Goal: Information Seeking & Learning: Learn about a topic

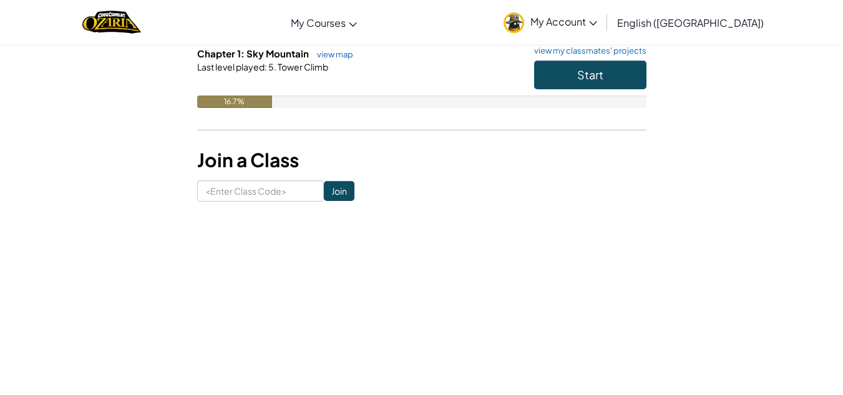
scroll to position [147, 0]
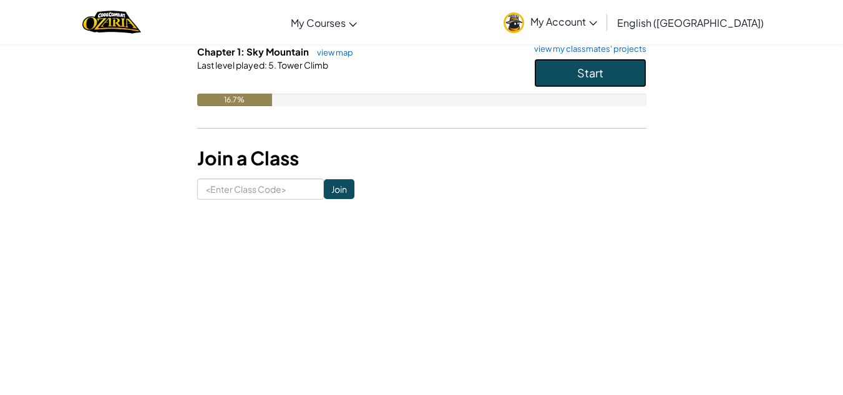
click at [550, 77] on button "Start" at bounding box center [590, 73] width 112 height 29
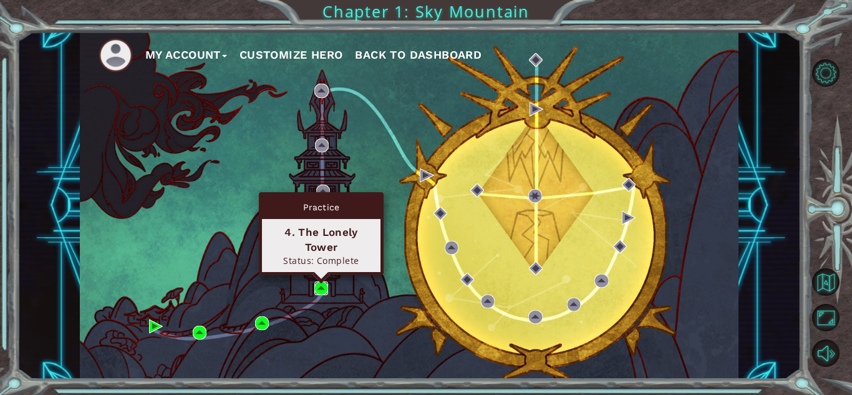
click at [322, 286] on img at bounding box center [321, 288] width 14 height 14
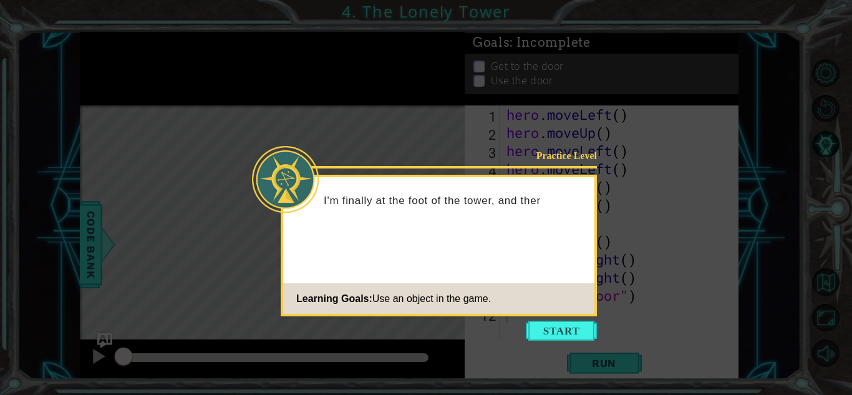
click at [276, 130] on icon at bounding box center [426, 197] width 852 height 395
click at [547, 322] on button "Start" at bounding box center [561, 331] width 71 height 20
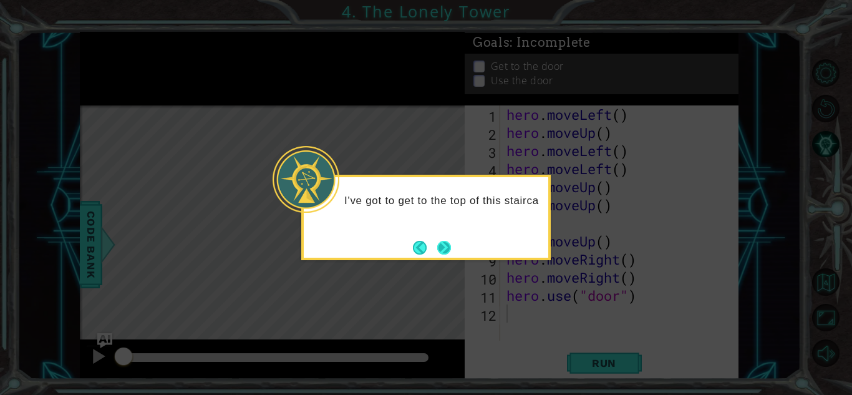
click at [440, 241] on button "Next" at bounding box center [444, 248] width 14 height 14
drag, startPoint x: 429, startPoint y: 251, endPoint x: 442, endPoint y: 249, distance: 12.6
click at [442, 249] on footer at bounding box center [432, 247] width 38 height 19
click at [442, 249] on button "Next" at bounding box center [444, 248] width 14 height 14
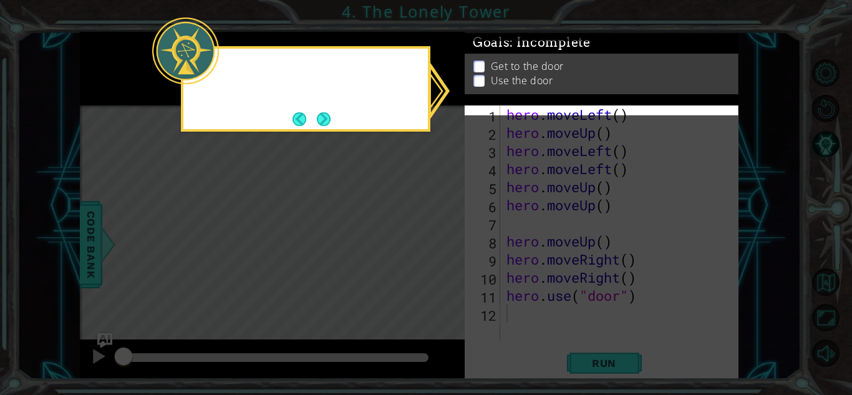
click at [442, 249] on icon at bounding box center [426, 197] width 852 height 395
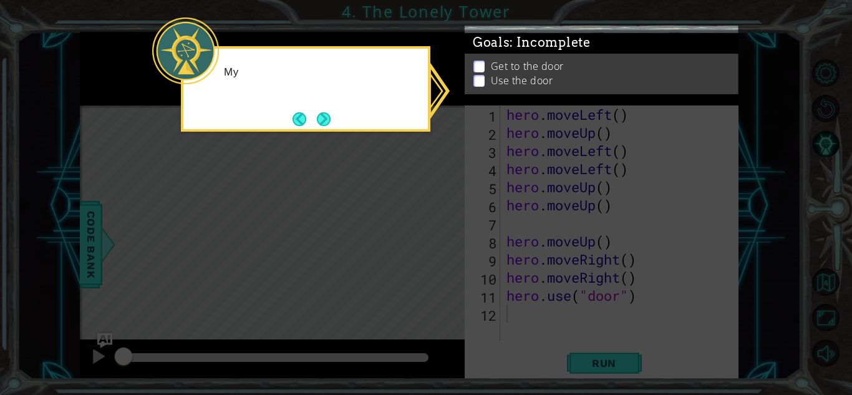
click at [442, 249] on icon at bounding box center [426, 197] width 852 height 395
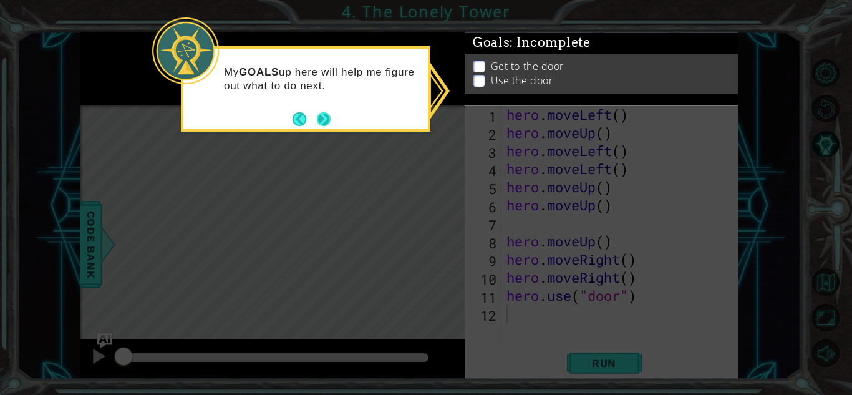
click at [326, 124] on button "Next" at bounding box center [324, 119] width 14 height 14
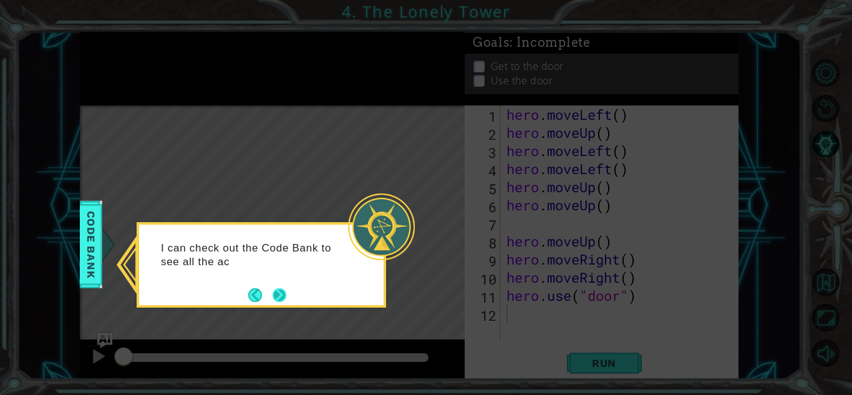
click at [273, 293] on button "Next" at bounding box center [280, 295] width 14 height 14
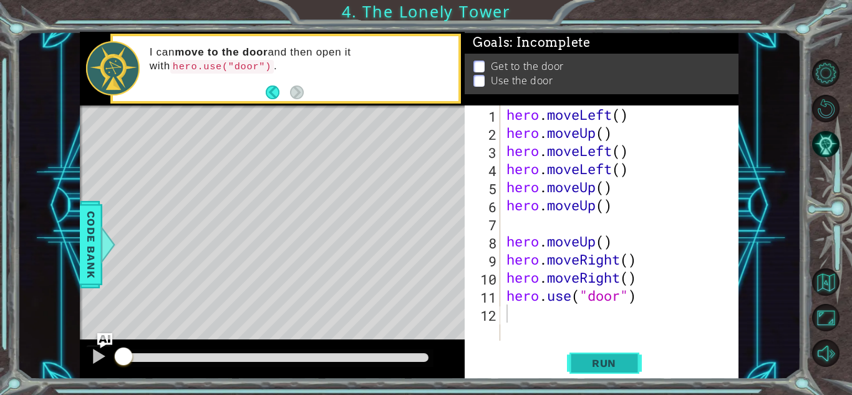
click at [608, 367] on span "Run" at bounding box center [603, 363] width 49 height 12
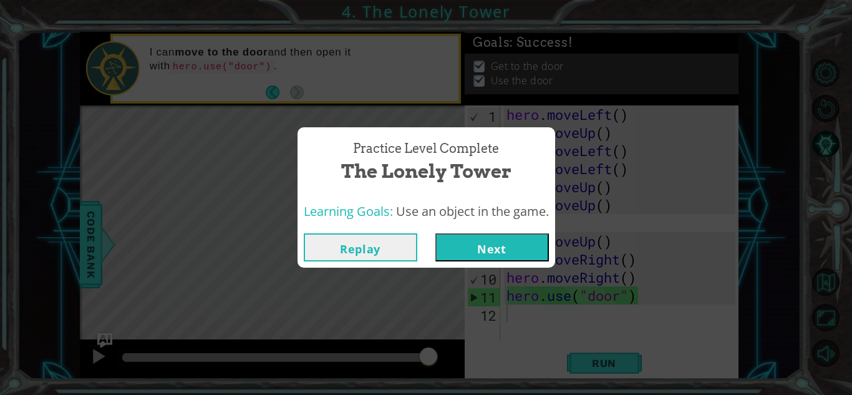
click at [506, 250] on button "Next" at bounding box center [492, 247] width 114 height 28
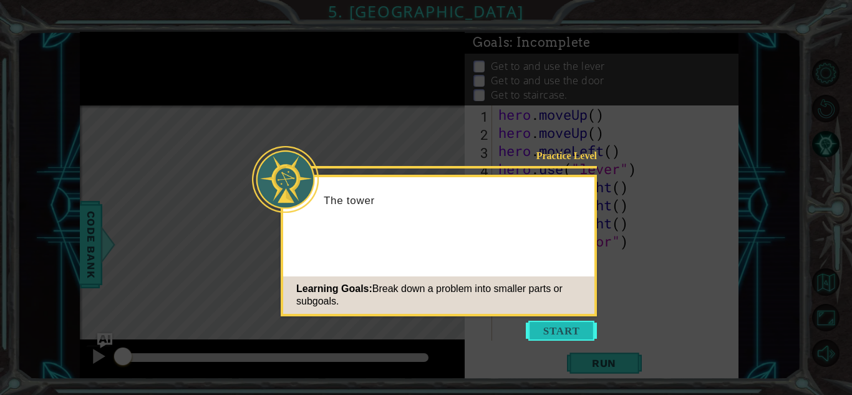
click at [556, 326] on button "Start" at bounding box center [561, 331] width 71 height 20
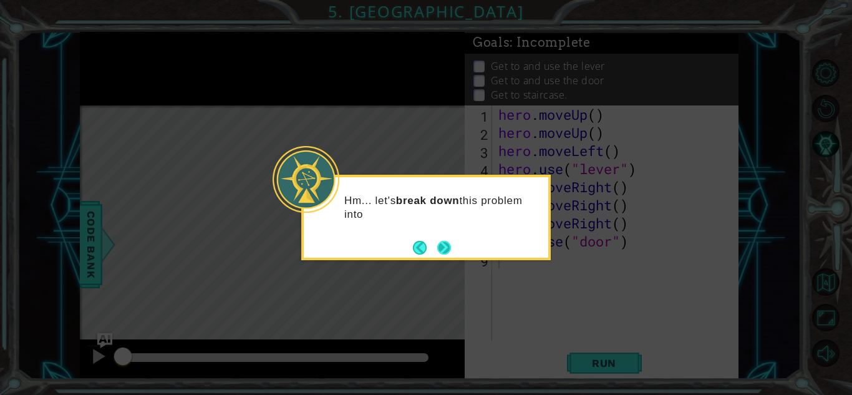
click at [443, 243] on button "Next" at bounding box center [444, 248] width 14 height 14
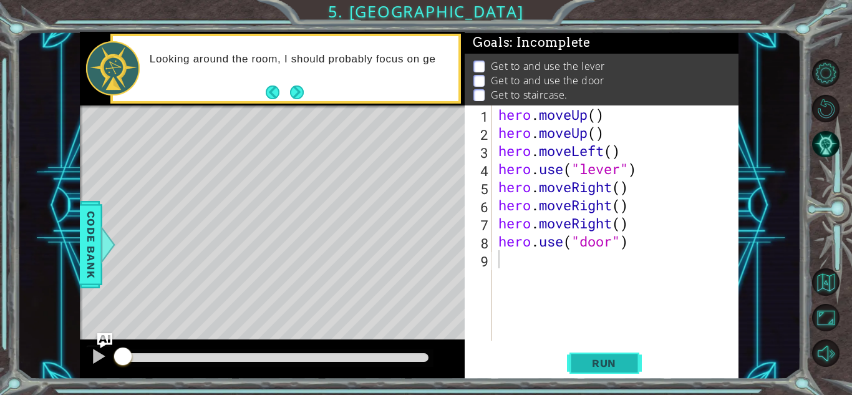
click at [617, 362] on span "Run" at bounding box center [603, 363] width 49 height 12
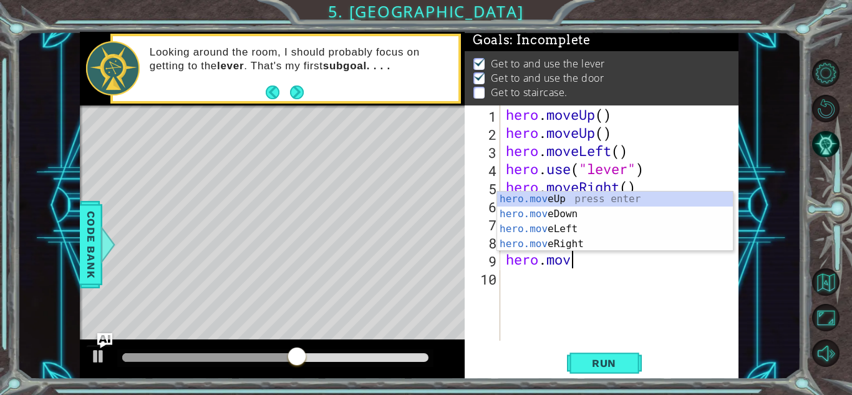
scroll to position [0, 2]
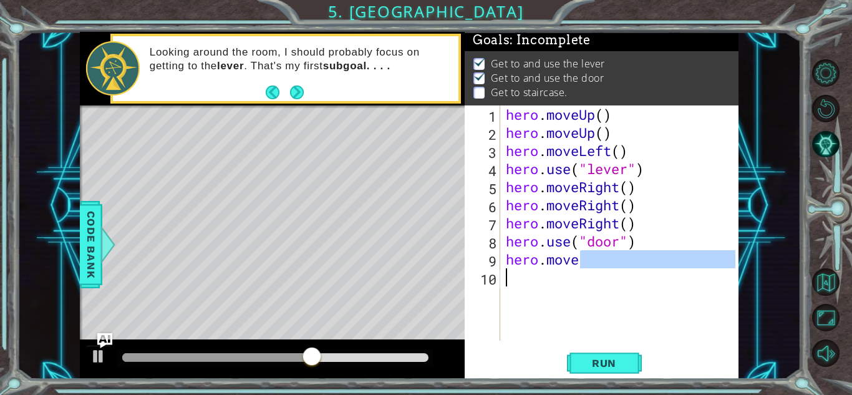
click at [518, 284] on div "hero . moveUp ( ) hero . moveUp ( ) hero . moveLeft ( ) hero . use ( "lever" ) …" at bounding box center [622, 240] width 238 height 271
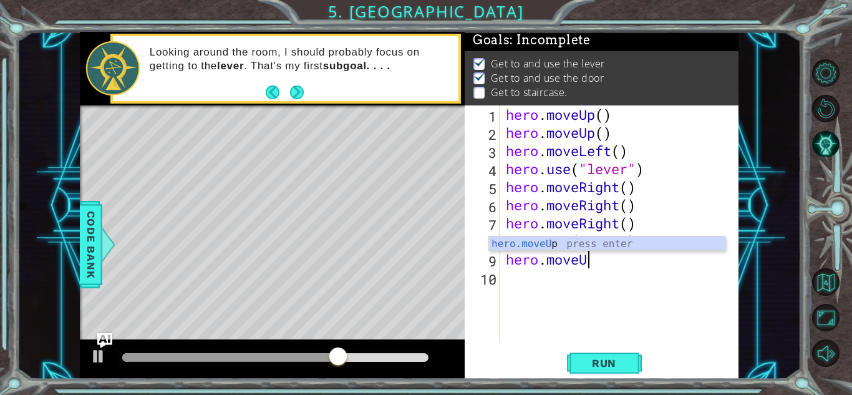
type textarea "hero.moveUp"
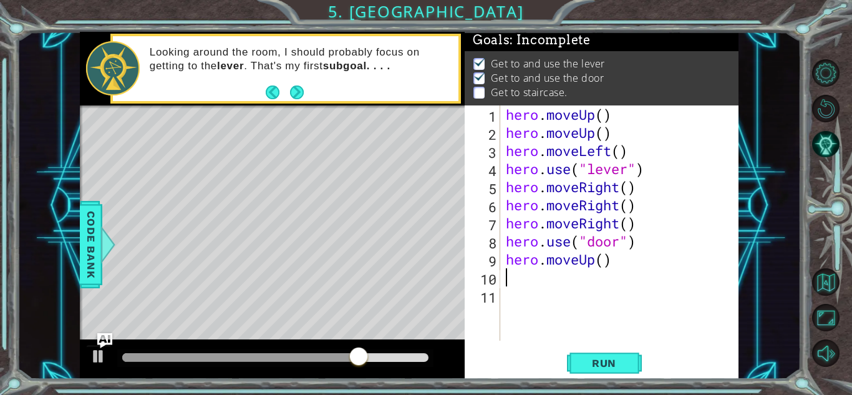
scroll to position [0, 0]
click at [593, 365] on span "Run" at bounding box center [603, 363] width 49 height 12
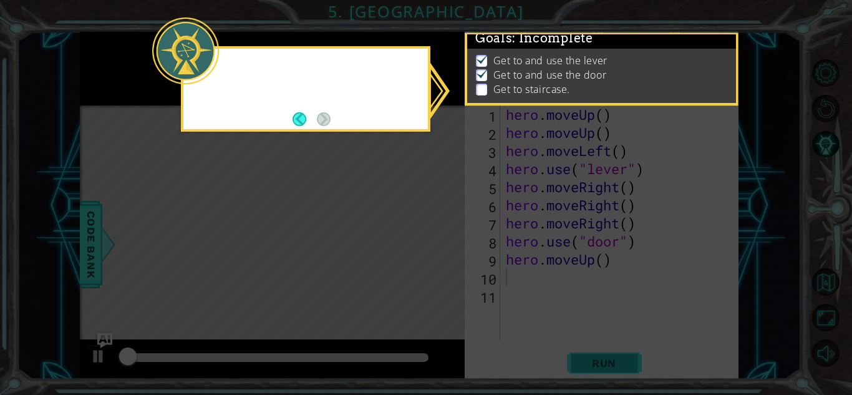
scroll to position [9, 0]
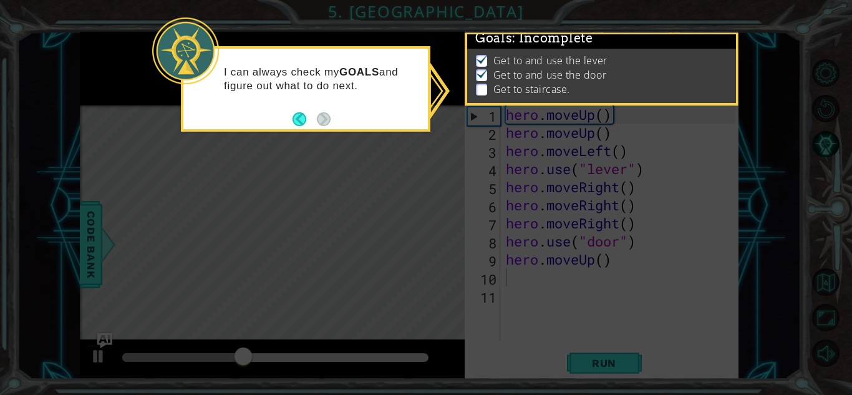
click at [565, 351] on icon at bounding box center [426, 197] width 852 height 395
click at [298, 115] on button "Back" at bounding box center [305, 119] width 24 height 14
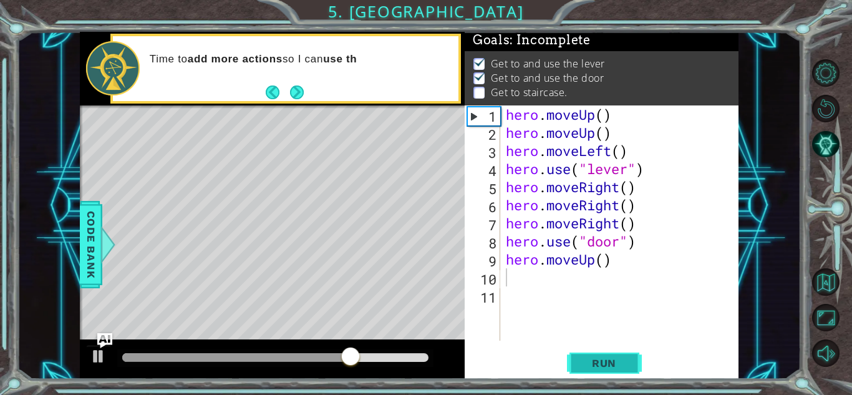
click at [610, 353] on button "Run" at bounding box center [604, 362] width 75 height 27
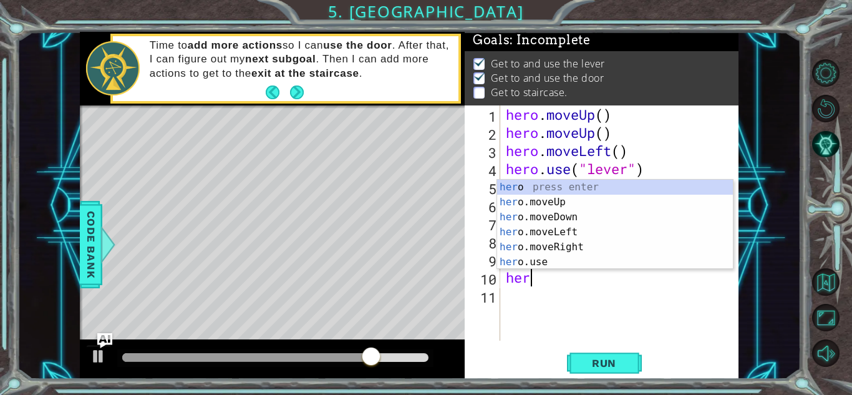
scroll to position [0, 1]
type textarea "hero."
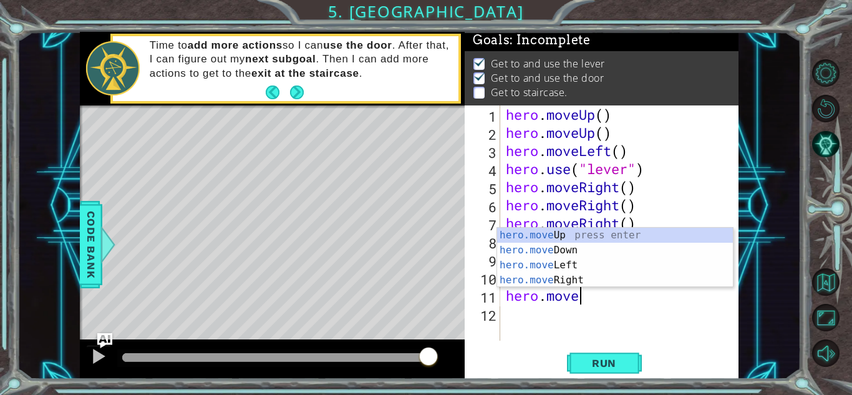
scroll to position [0, 2]
type textarea "hero.moveL"
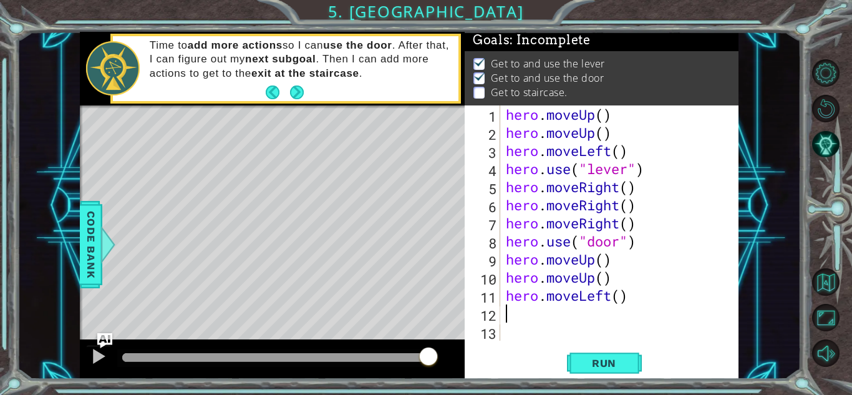
scroll to position [0, 0]
click at [629, 361] on button "Run" at bounding box center [604, 362] width 75 height 27
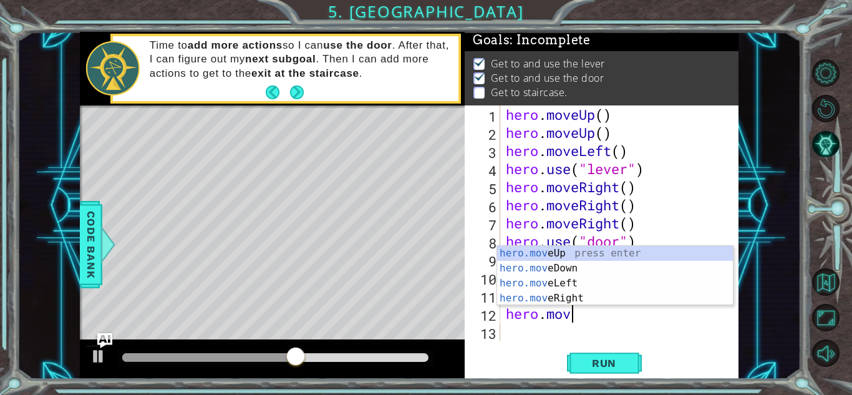
scroll to position [0, 2]
type textarea "hero.moveL"
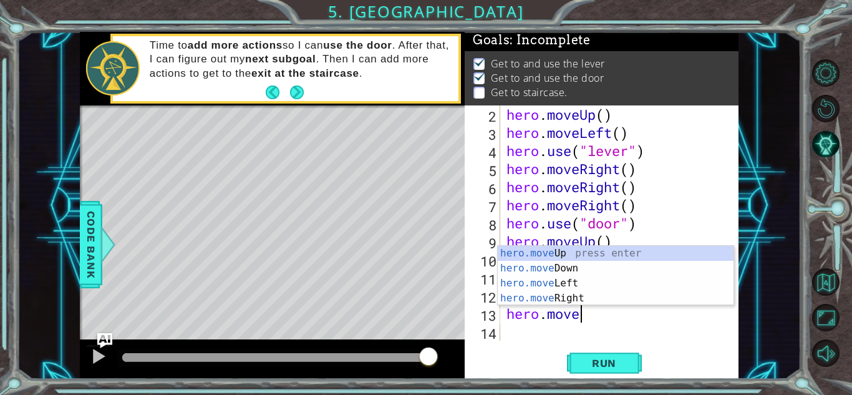
type textarea "hero.moveL"
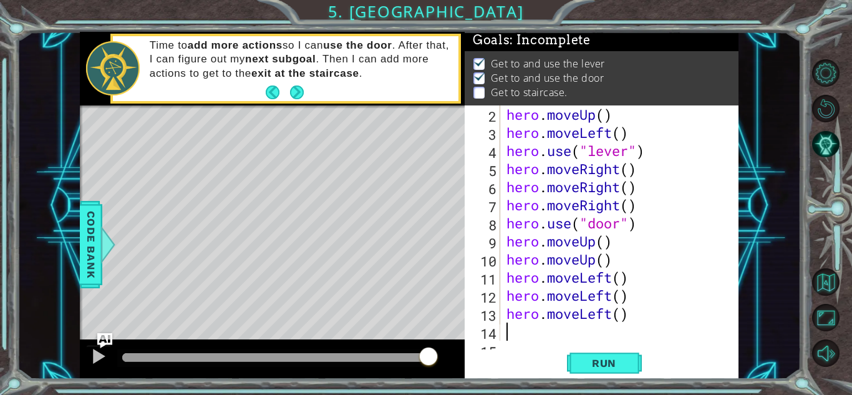
scroll to position [36, 0]
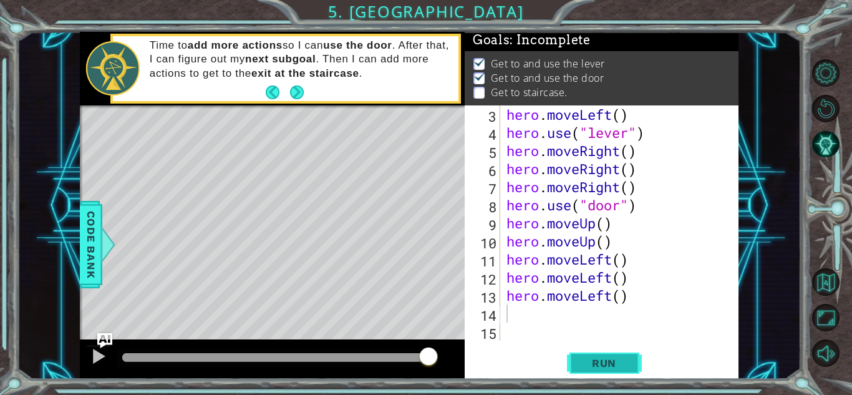
click at [599, 354] on button "Run" at bounding box center [604, 362] width 75 height 27
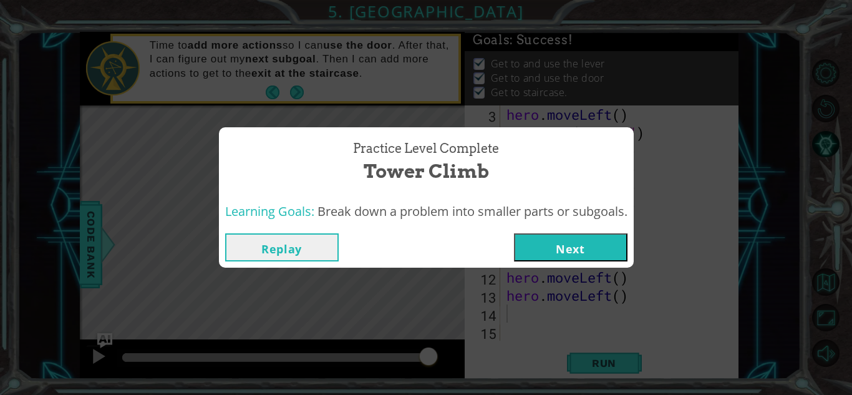
click at [565, 240] on button "Next" at bounding box center [571, 247] width 114 height 28
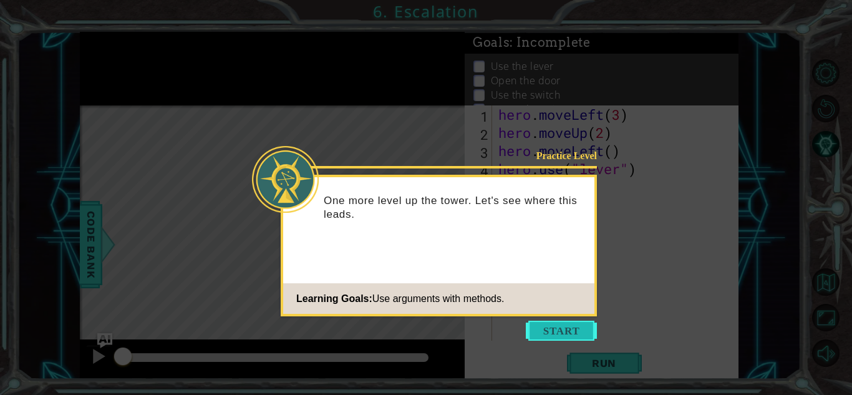
click at [558, 322] on button "Start" at bounding box center [561, 331] width 71 height 20
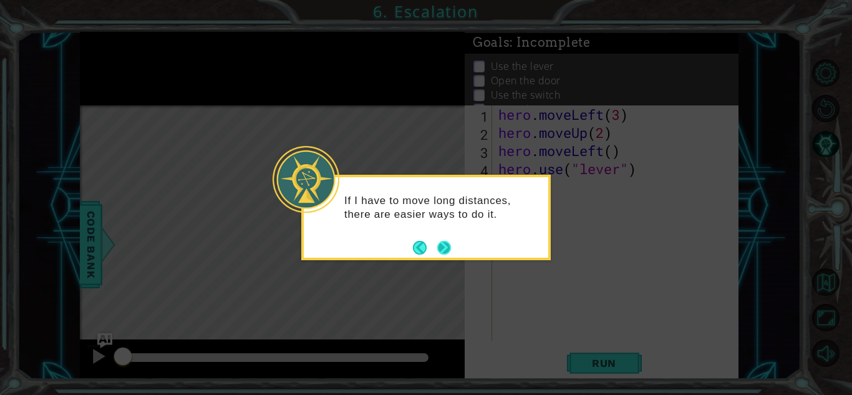
click at [437, 241] on button "Next" at bounding box center [444, 248] width 14 height 14
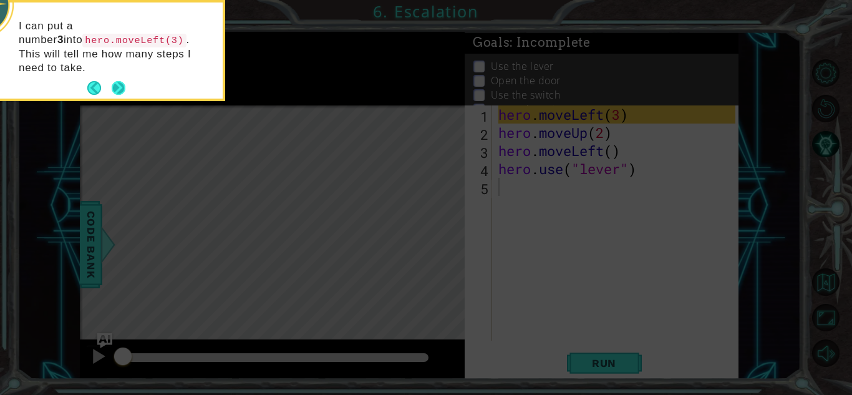
click at [117, 81] on button "Next" at bounding box center [119, 88] width 14 height 14
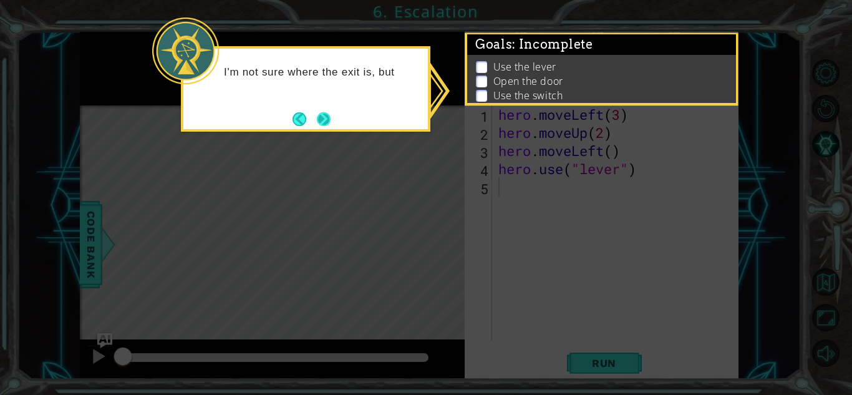
click at [331, 115] on button "Next" at bounding box center [324, 119] width 14 height 14
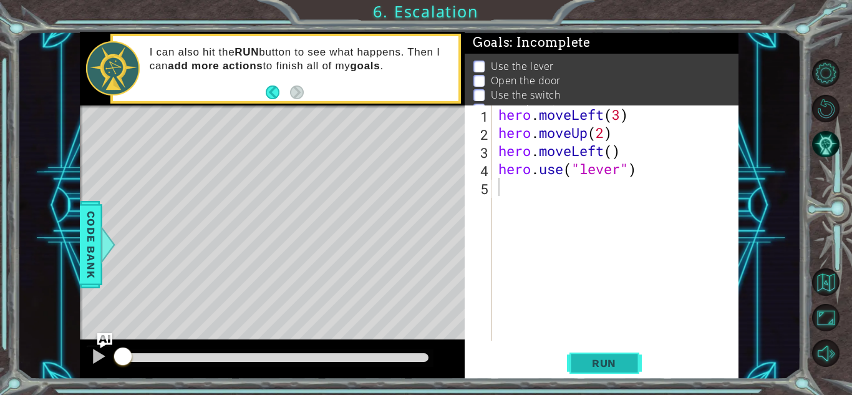
click at [616, 352] on button "Run" at bounding box center [604, 362] width 75 height 27
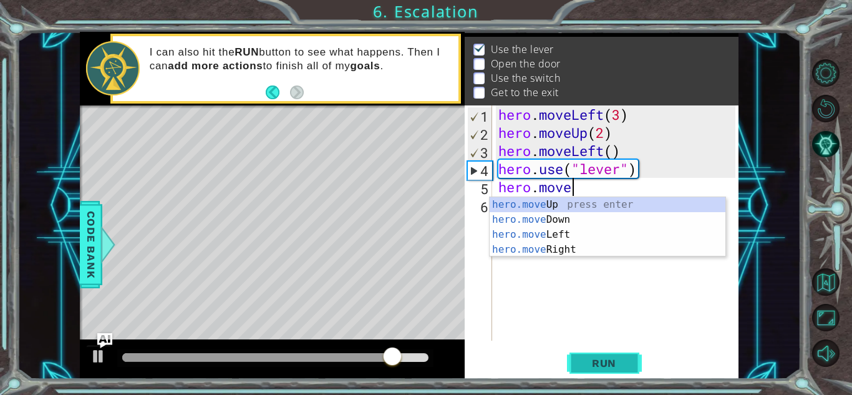
scroll to position [0, 3]
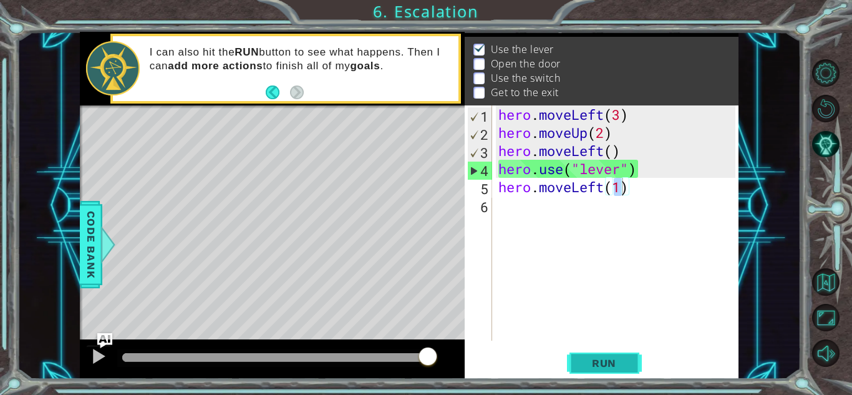
click at [596, 354] on button "Run" at bounding box center [604, 362] width 75 height 27
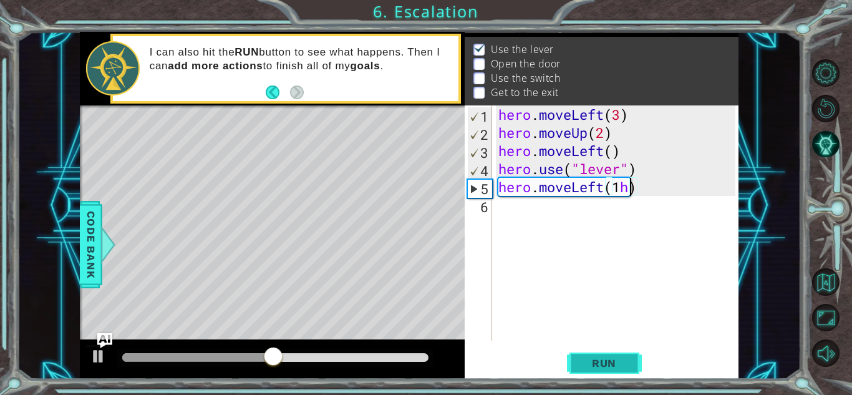
scroll to position [0, 6]
type textarea "hero.moveLeft(1)"
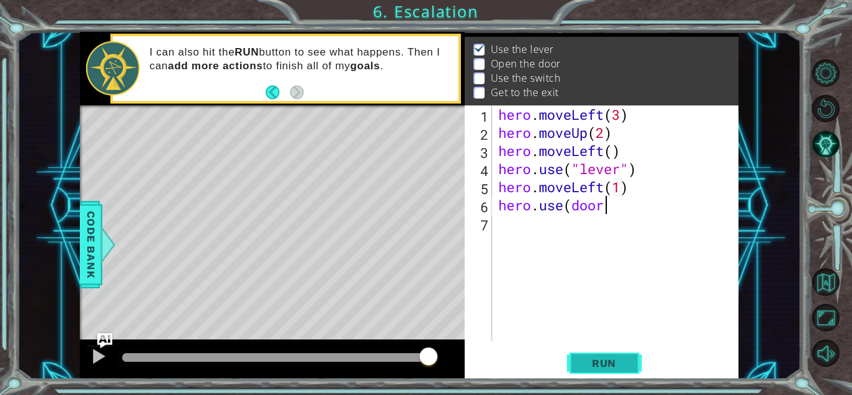
scroll to position [0, 4]
click at [596, 354] on button "Run" at bounding box center [604, 362] width 75 height 27
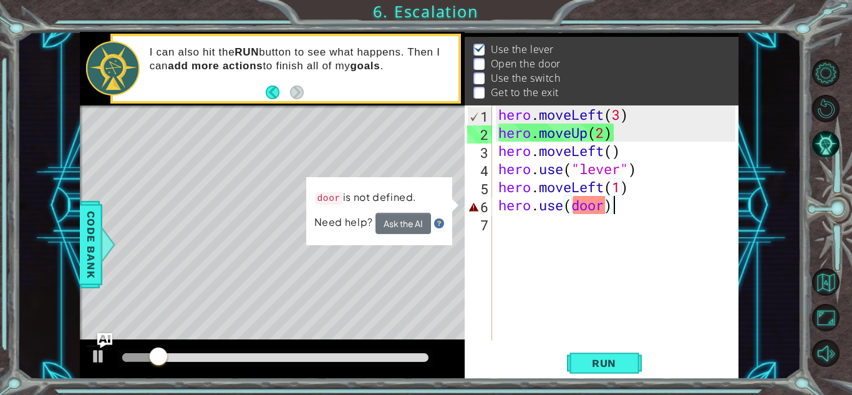
type textarea "hero.use(door"
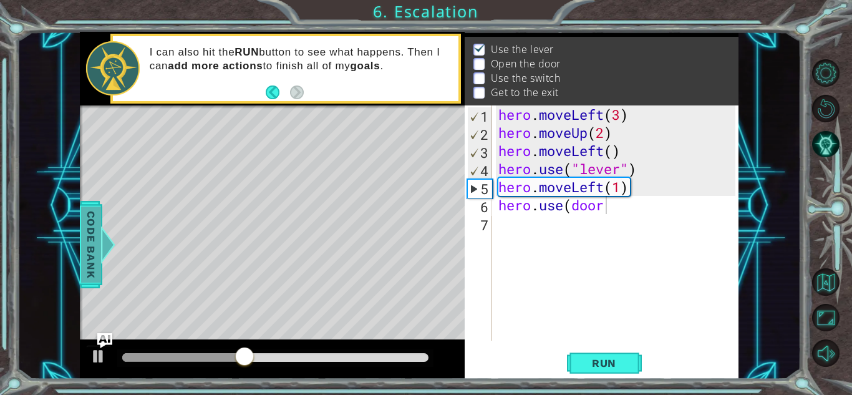
click at [93, 253] on span "Code Bank" at bounding box center [91, 244] width 20 height 76
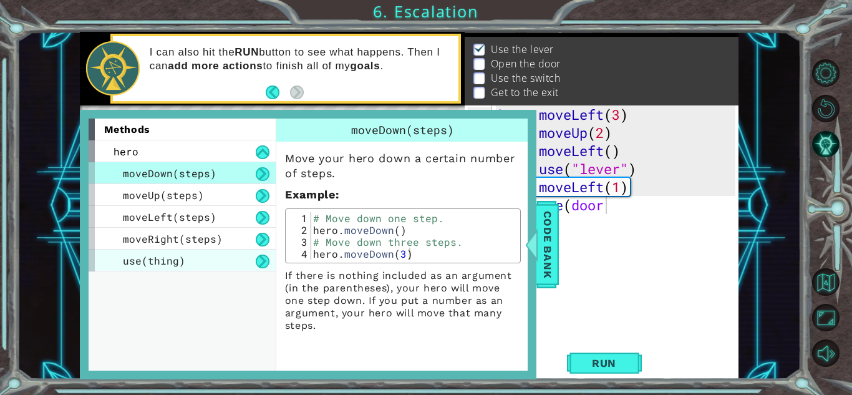
click at [150, 269] on div "use(thing)" at bounding box center [182, 261] width 187 height 22
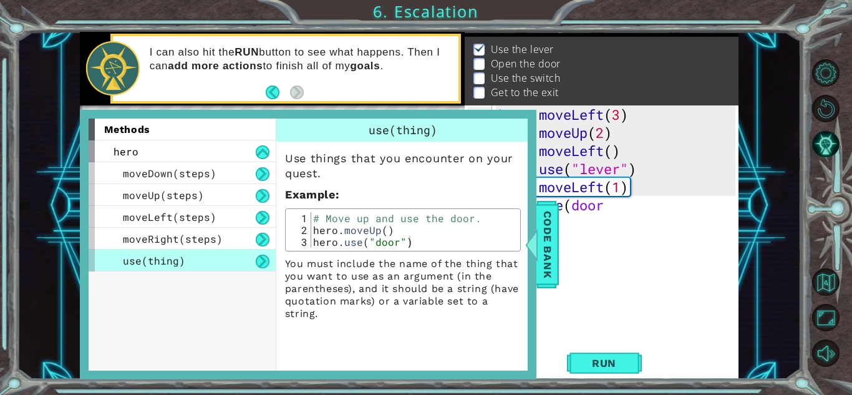
scroll to position [0, 0]
click at [618, 215] on div "hero . moveLeft ( 3 ) hero . moveUp ( 2 ) hero . moveLeft ( ) hero . use ( "lev…" at bounding box center [619, 240] width 246 height 271
click at [542, 231] on span "Code Bank" at bounding box center [548, 244] width 20 height 76
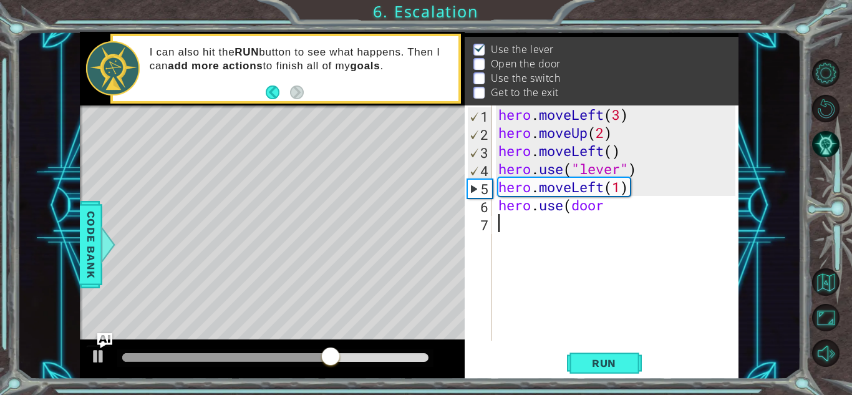
click at [606, 216] on div "hero . moveLeft ( 3 ) hero . moveUp ( 2 ) hero . moveLeft ( ) hero . use ( "lev…" at bounding box center [619, 240] width 246 height 271
click at [604, 210] on div "hero . moveLeft ( 3 ) hero . moveUp ( 2 ) hero . moveLeft ( ) hero . use ( "lev…" at bounding box center [619, 240] width 246 height 271
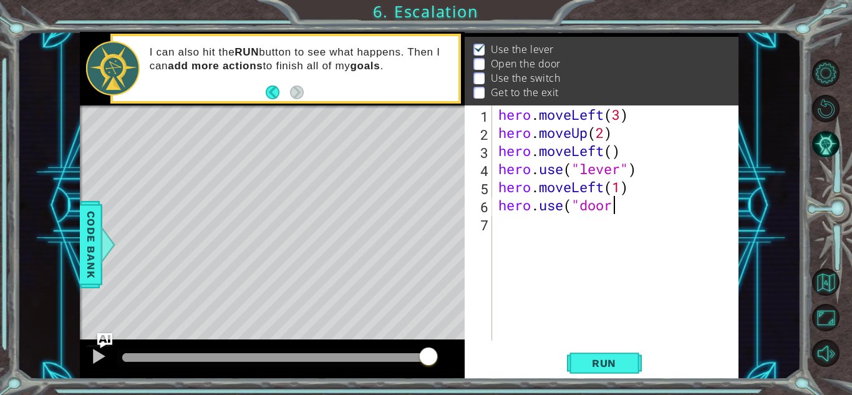
scroll to position [0, 5]
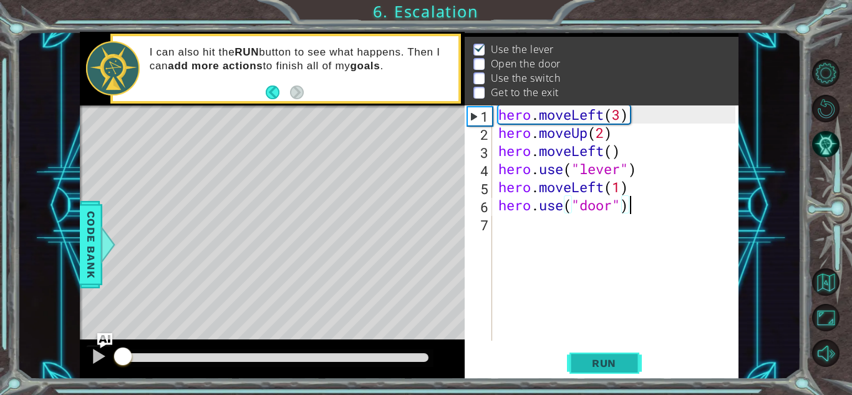
type textarea "hero.use("door")"
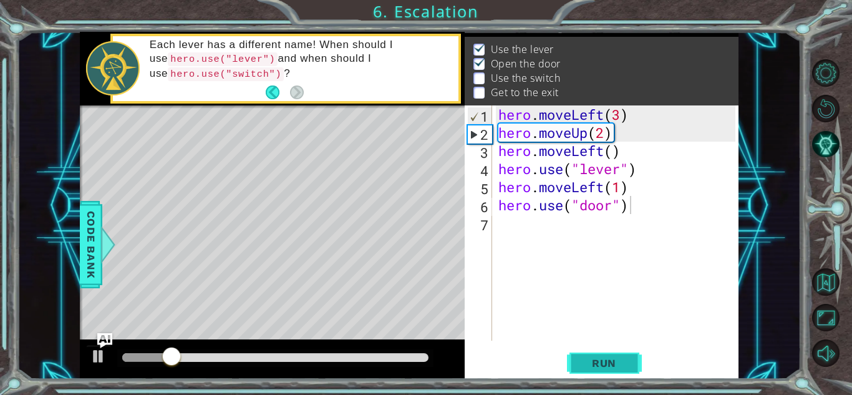
click at [592, 365] on span "Run" at bounding box center [603, 363] width 49 height 12
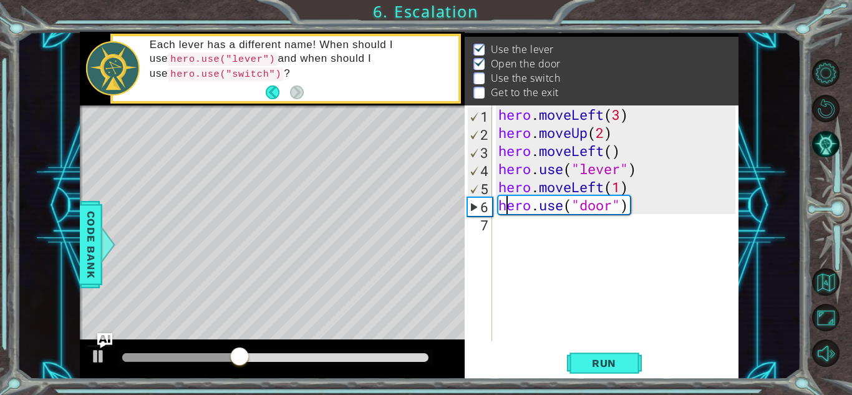
click at [508, 212] on div "hero . moveLeft ( 3 ) hero . moveUp ( 2 ) hero . moveLeft ( ) hero . use ( "lev…" at bounding box center [619, 240] width 246 height 271
click at [500, 231] on div "hero . moveLeft ( 3 ) hero . moveUp ( 2 ) hero . moveLeft ( ) hero . use ( "lev…" at bounding box center [619, 240] width 246 height 271
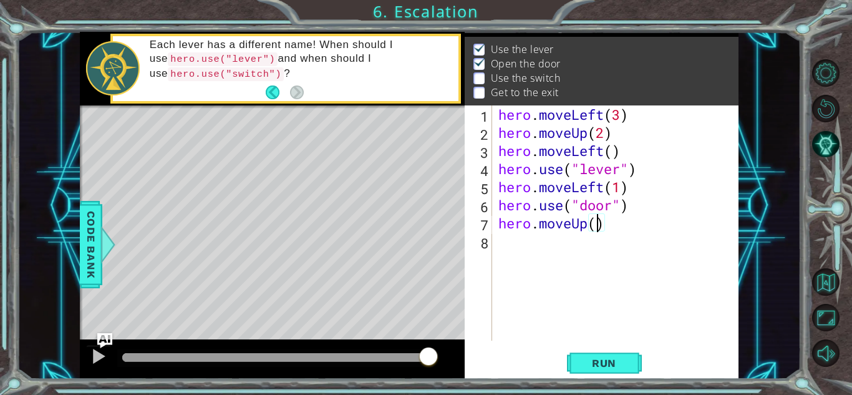
scroll to position [0, 4]
type textarea "hero.moveUp(3)"
click at [616, 355] on button "Run" at bounding box center [604, 362] width 75 height 27
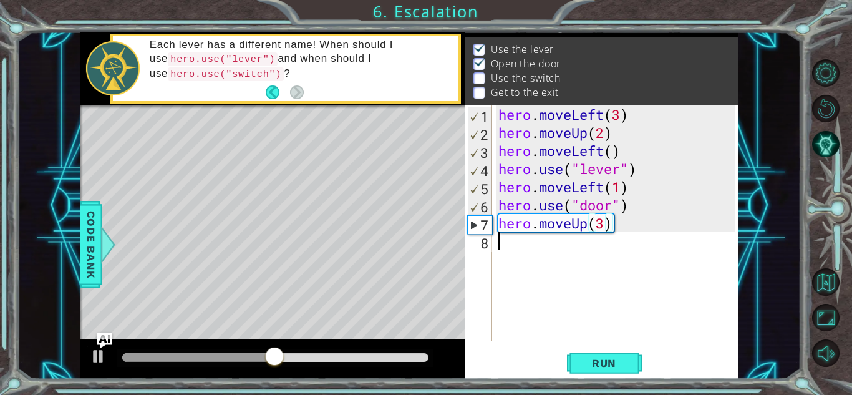
click at [522, 254] on div "hero . moveLeft ( 3 ) hero . moveUp ( 2 ) hero . moveLeft ( ) hero . use ( "lev…" at bounding box center [619, 240] width 246 height 271
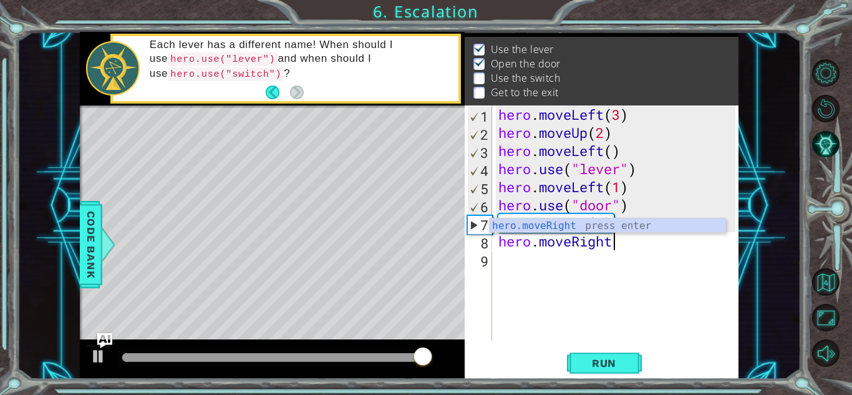
type textarea "hero.moveRight("
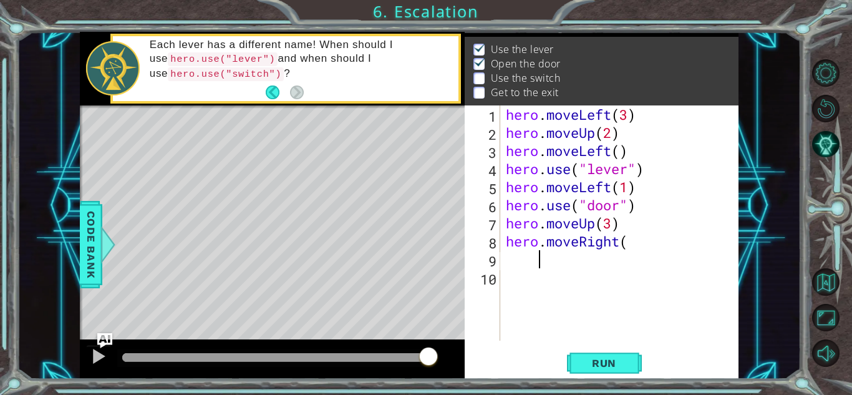
scroll to position [0, 1]
type textarea "\"
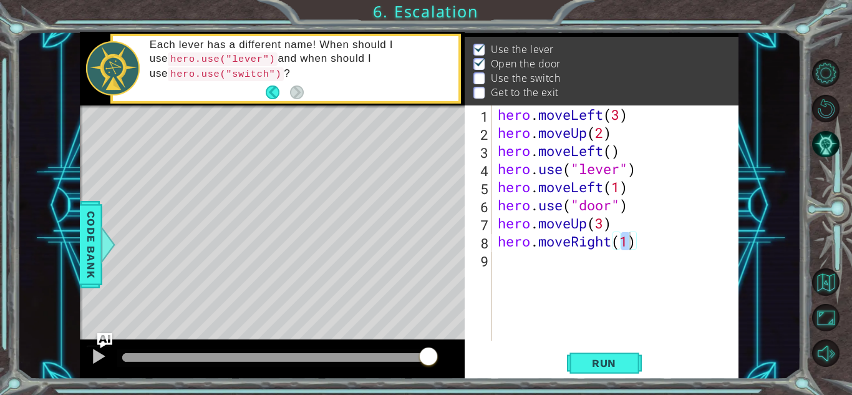
click at [617, 346] on div "hero.moveRight(1) 1 2 3 4 5 6 7 8 9 hero . moveLeft ( 3 ) hero . moveUp ( 2 ) h…" at bounding box center [602, 241] width 274 height 273
click at [616, 352] on button "Run" at bounding box center [604, 362] width 75 height 27
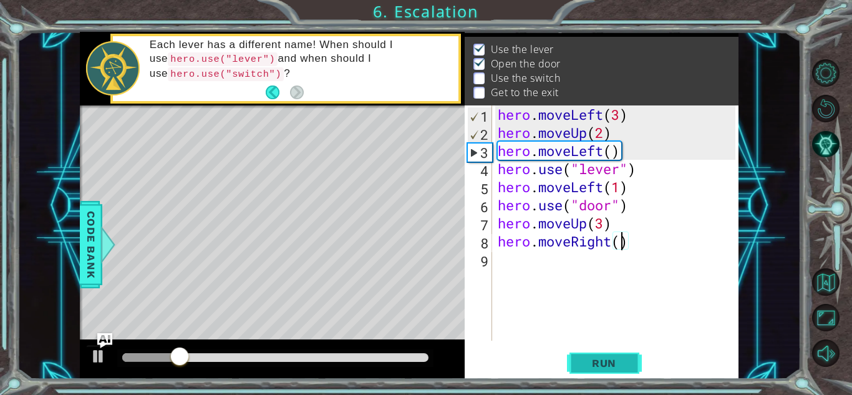
type textarea "hero.moveRight(2)"
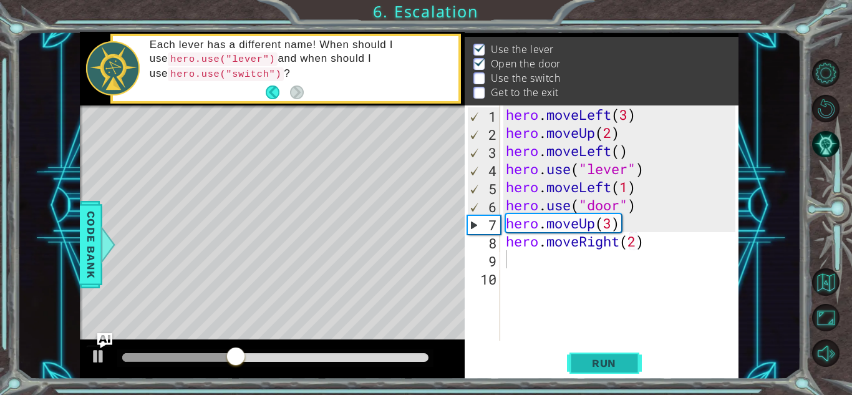
click at [616, 352] on button "Run" at bounding box center [604, 362] width 75 height 27
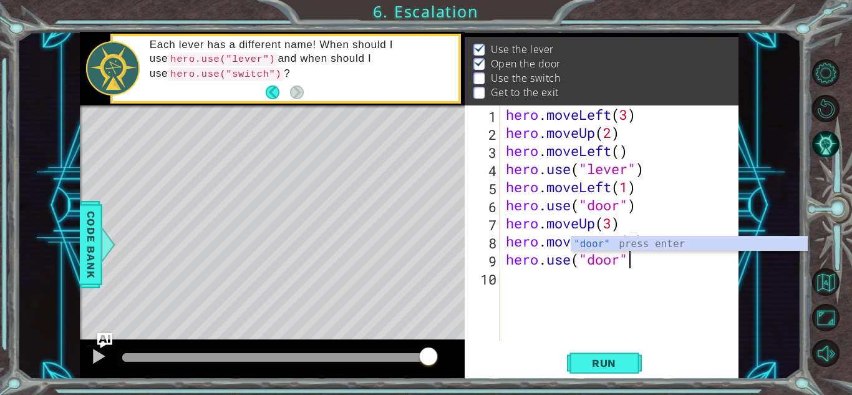
scroll to position [0, 5]
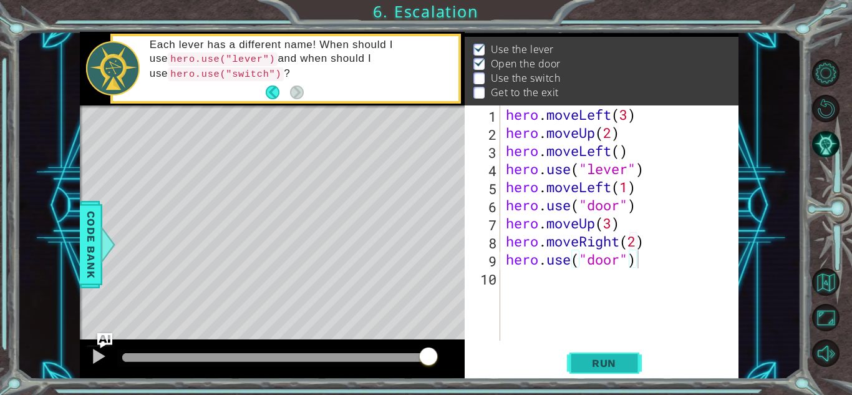
click at [597, 363] on span "Run" at bounding box center [603, 363] width 49 height 12
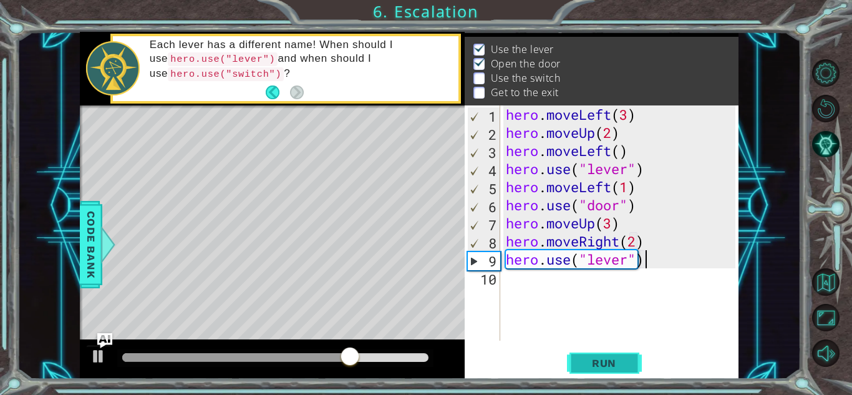
scroll to position [0, 6]
type textarea "hero.use("lever")"
click at [597, 363] on span "Run" at bounding box center [603, 363] width 49 height 12
